Goal: Task Accomplishment & Management: Manage account settings

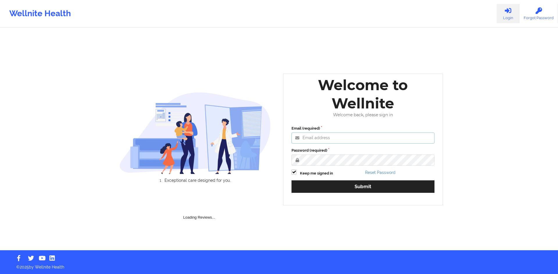
click at [315, 143] on input "Email (required)" at bounding box center [362, 138] width 143 height 11
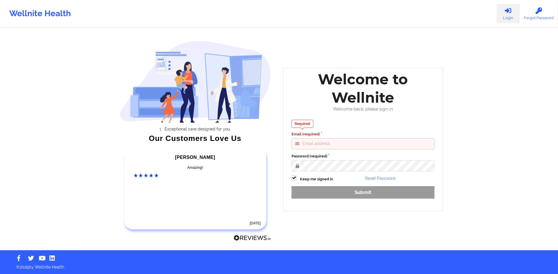
type input "[EMAIL_ADDRESS][DOMAIN_NAME]"
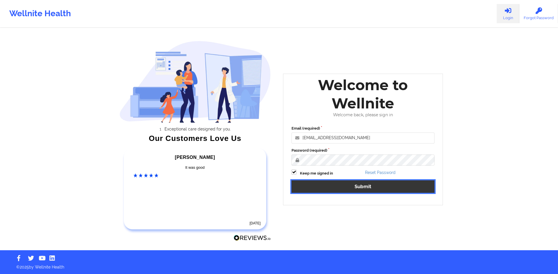
click at [363, 186] on button "Submit" at bounding box center [362, 187] width 143 height 12
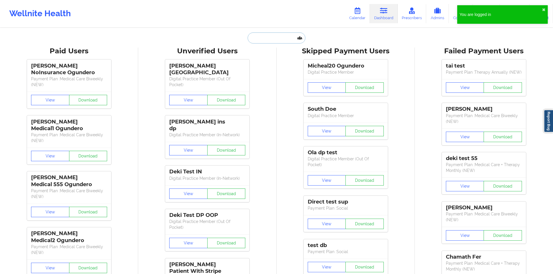
click at [266, 38] on input "text" at bounding box center [276, 38] width 57 height 11
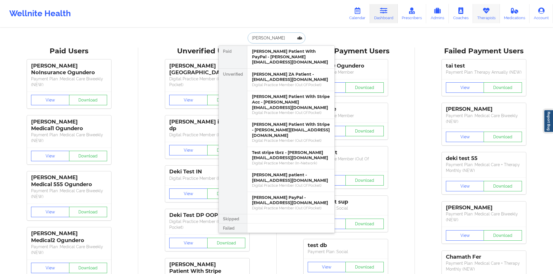
type input "[PERSON_NAME]"
click at [489, 17] on link "Therapists" at bounding box center [486, 13] width 27 height 19
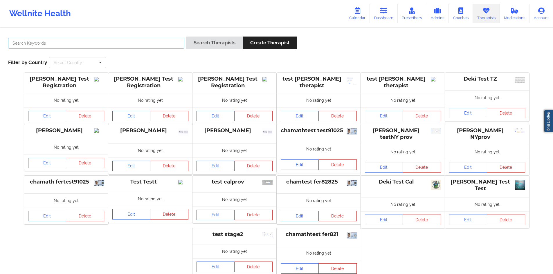
click at [153, 42] on input "text" at bounding box center [96, 43] width 176 height 11
type input "[PERSON_NAME]"
click at [200, 37] on button "Search Therapists" at bounding box center [214, 43] width 56 height 12
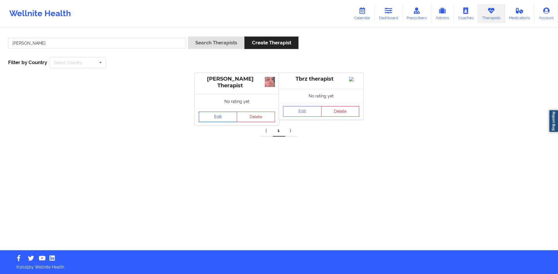
click at [223, 119] on link "Edit" at bounding box center [218, 117] width 38 height 10
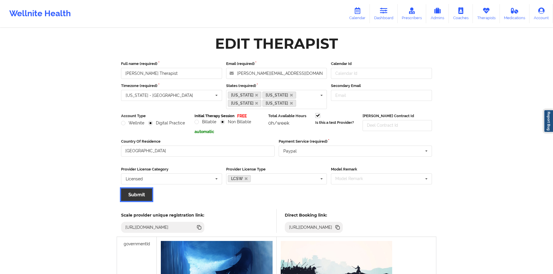
click at [140, 192] on button "Submit" at bounding box center [136, 195] width 31 height 12
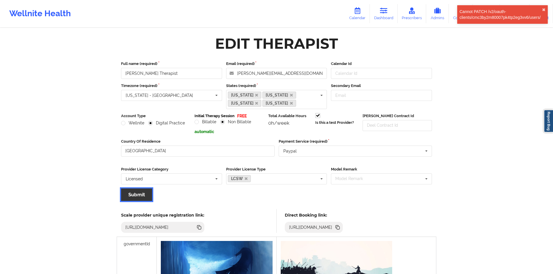
drag, startPoint x: 137, startPoint y: 194, endPoint x: 136, endPoint y: 187, distance: 7.6
click at [137, 194] on button "Submit" at bounding box center [136, 195] width 31 height 12
